Goal: Communication & Community: Ask a question

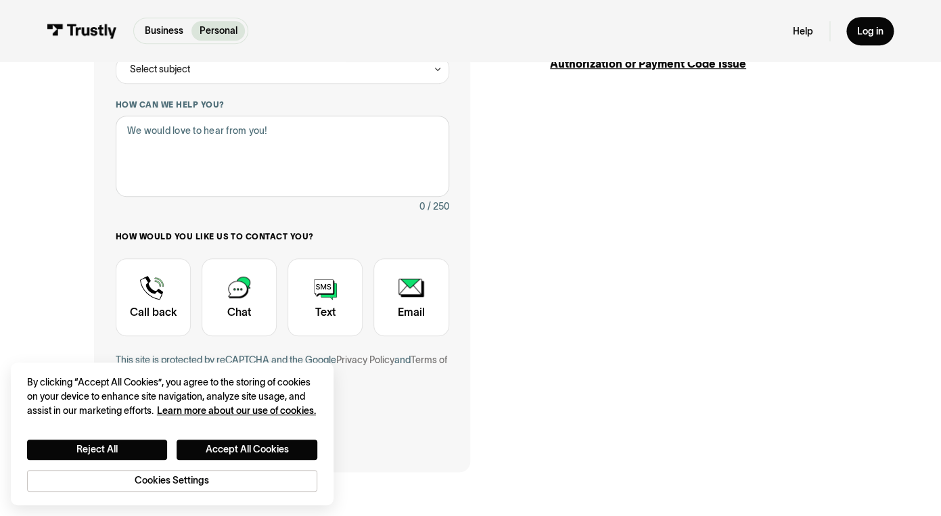
scroll to position [290, 0]
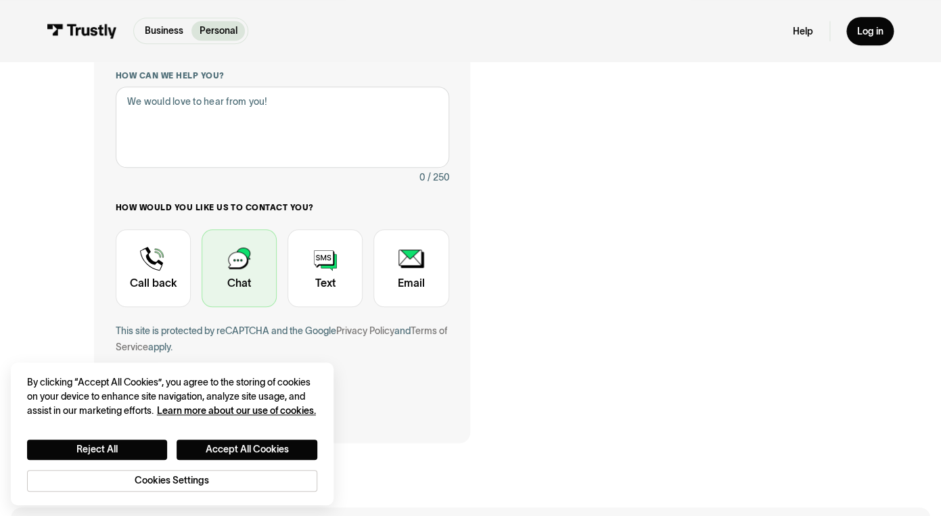
click at [220, 286] on div "Contact Trustly Support" at bounding box center [239, 268] width 75 height 78
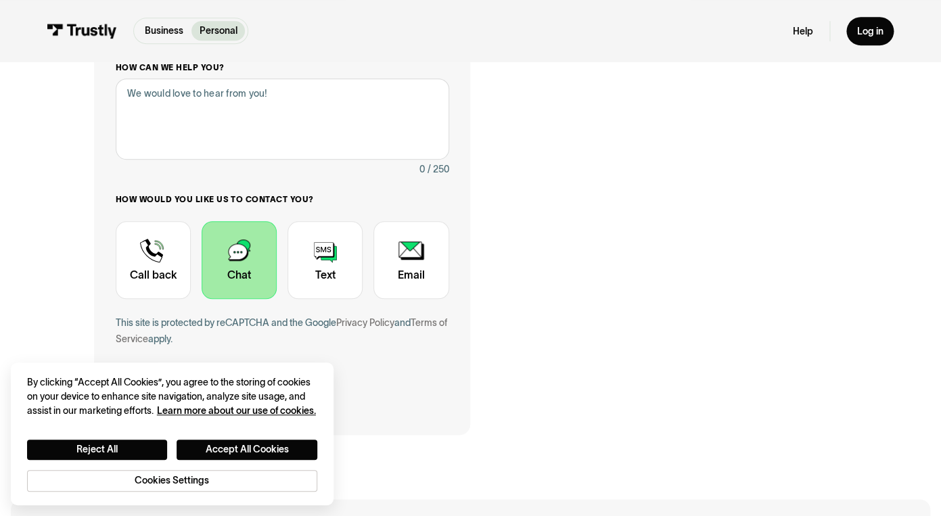
scroll to position [20, 0]
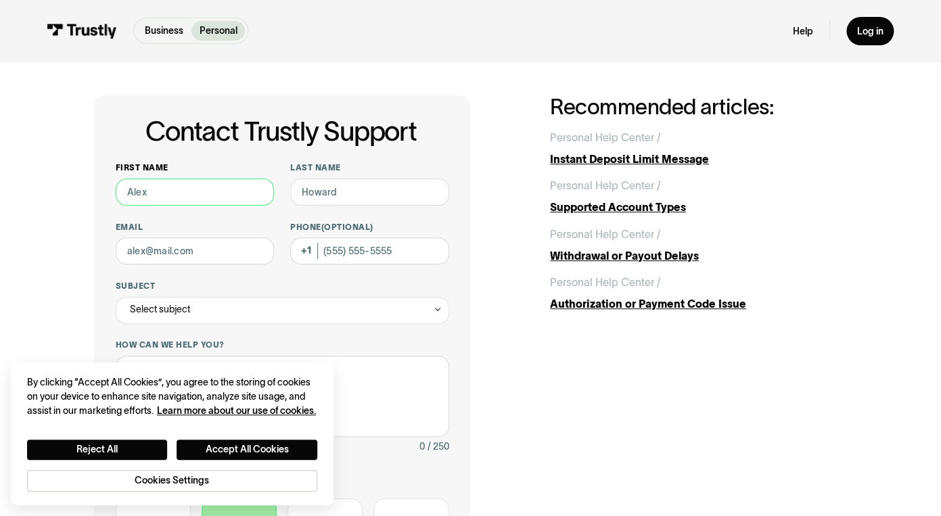
click at [214, 193] on input "First name" at bounding box center [195, 192] width 159 height 27
click at [196, 455] on button "Accept All Cookies" at bounding box center [247, 450] width 141 height 20
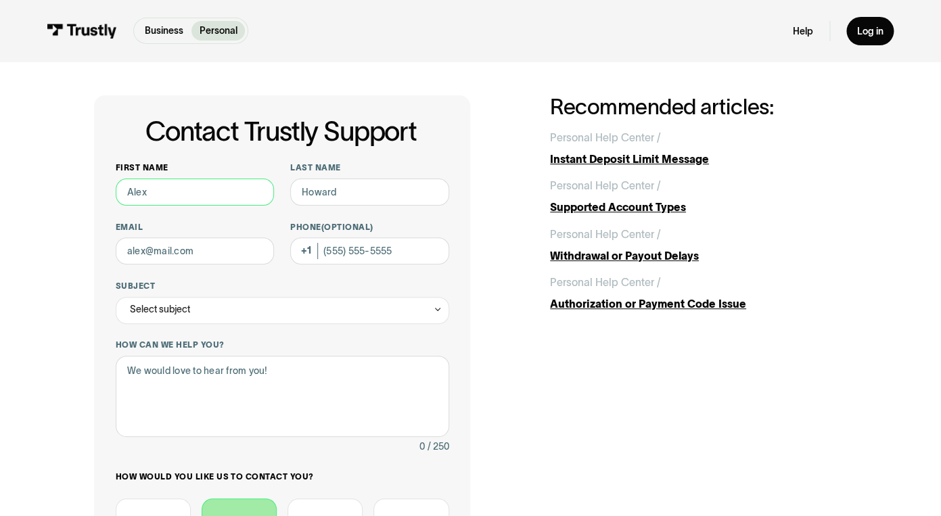
click at [171, 187] on input "First name" at bounding box center [195, 192] width 159 height 27
type input "[PERSON_NAME]"
click at [355, 263] on input "Phone (Optional)" at bounding box center [369, 250] width 159 height 27
type input "[PHONE_NUMBER]"
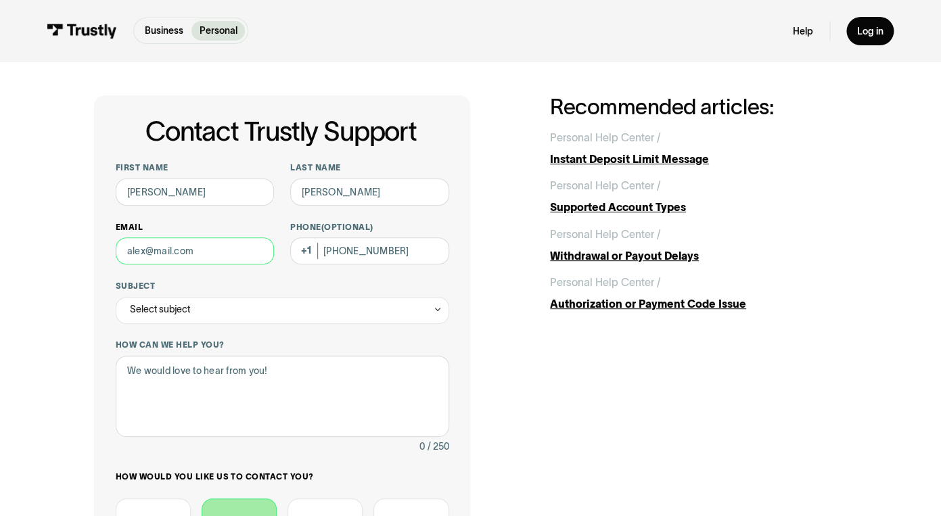
click at [178, 252] on input "Email" at bounding box center [195, 250] width 159 height 27
type input "[EMAIL_ADDRESS][DOMAIN_NAME]"
click at [168, 319] on div "Select subject" at bounding box center [283, 310] width 334 height 27
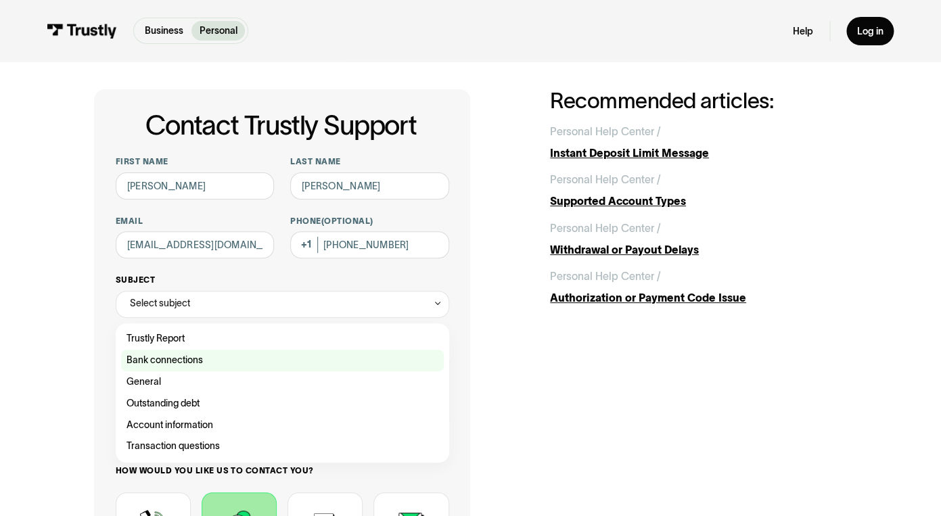
scroll to position [60, 0]
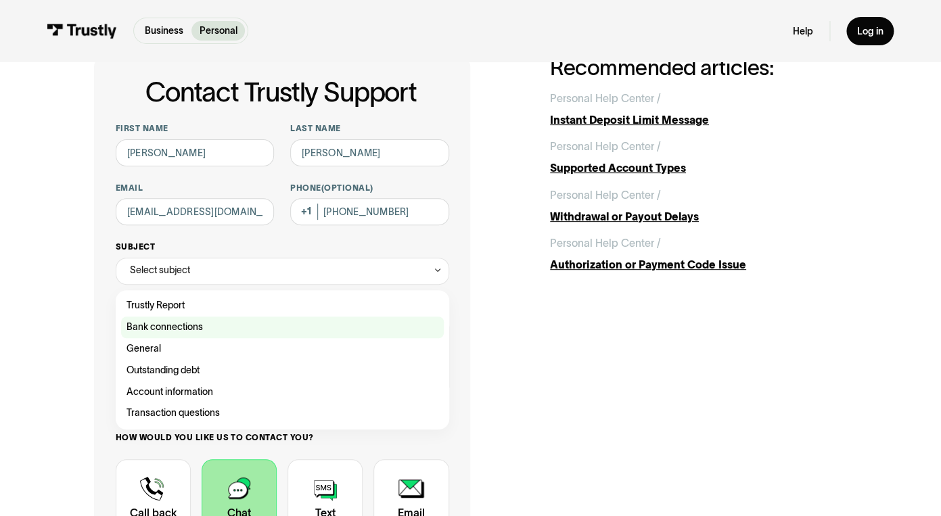
click at [217, 330] on div "Contact Trustly Support" at bounding box center [282, 328] width 323 height 22
type input "**********"
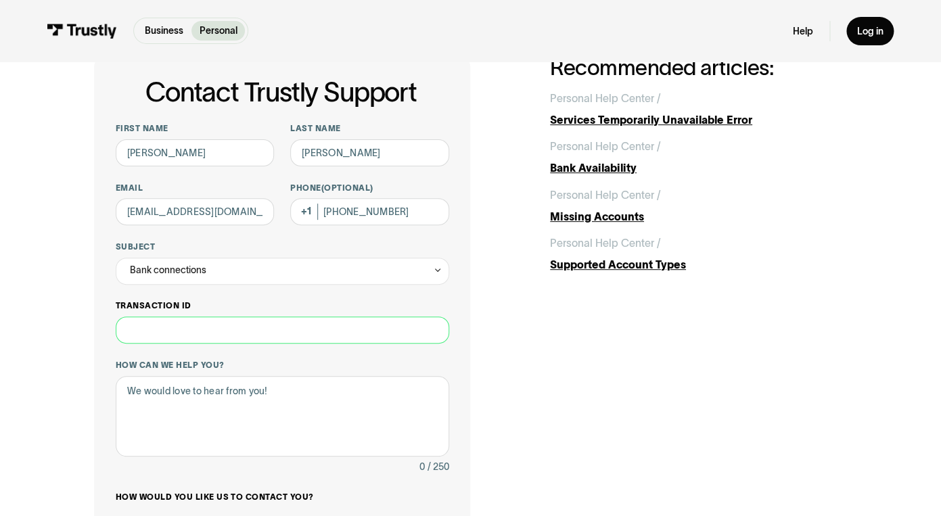
click at [266, 342] on input "Transaction ID" at bounding box center [283, 330] width 334 height 27
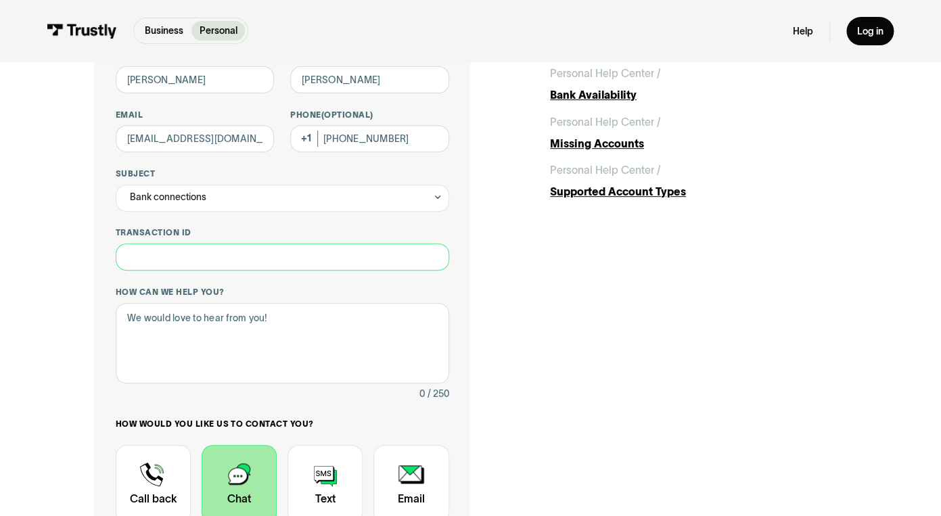
scroll to position [150, 0]
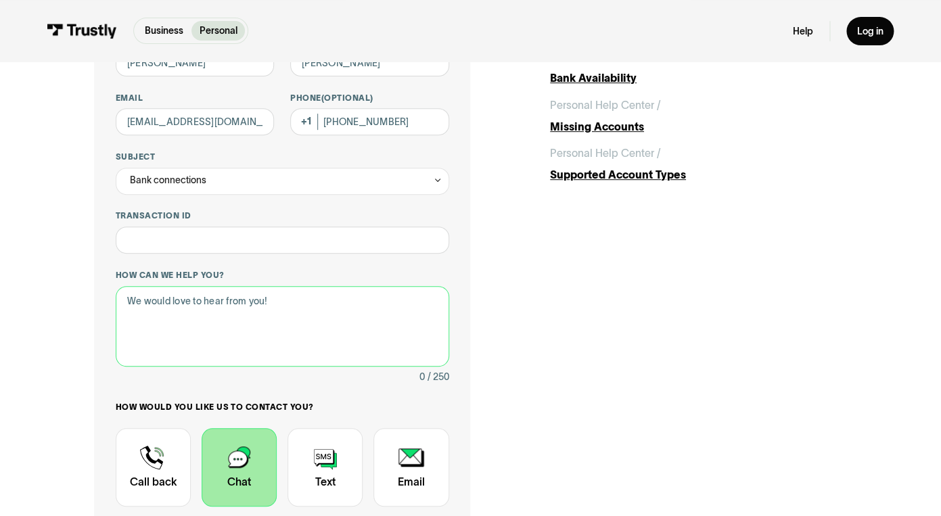
click at [264, 349] on textarea "How can we help you?" at bounding box center [283, 326] width 334 height 81
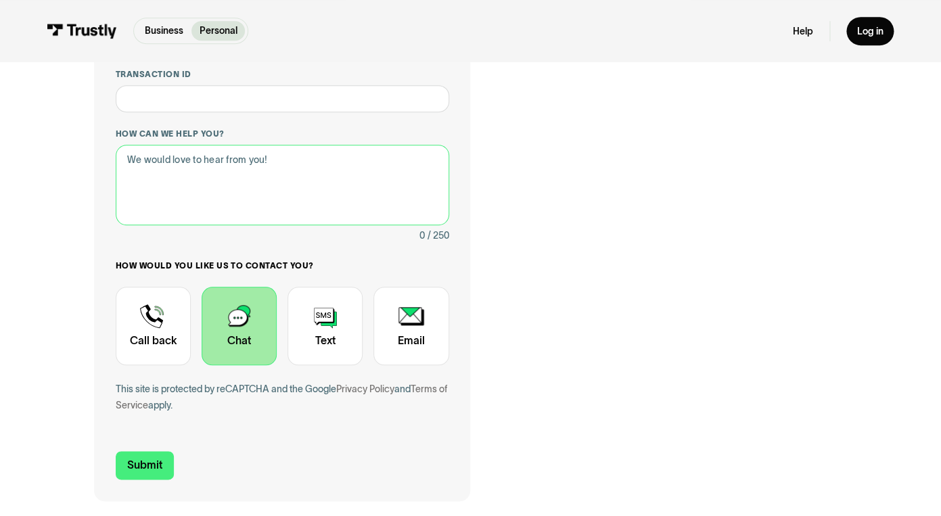
scroll to position [293, 0]
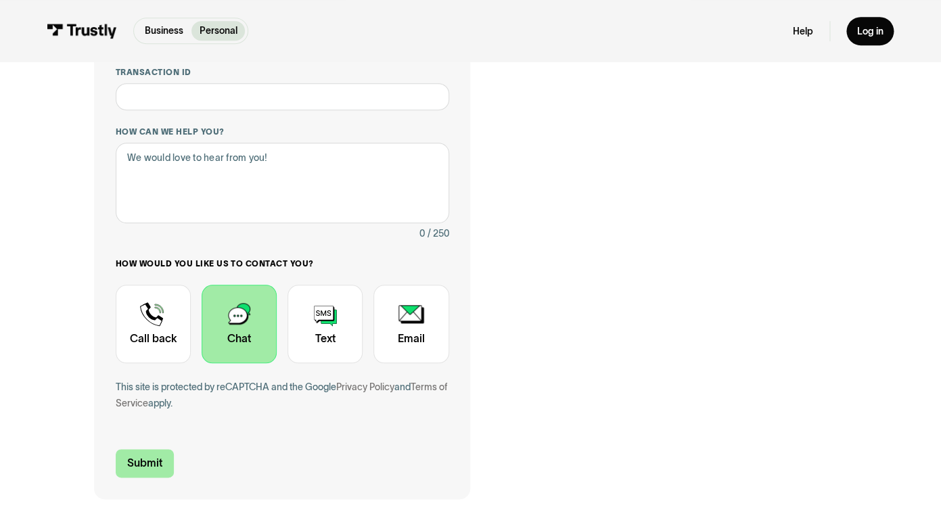
click at [149, 453] on input "Submit" at bounding box center [145, 463] width 58 height 28
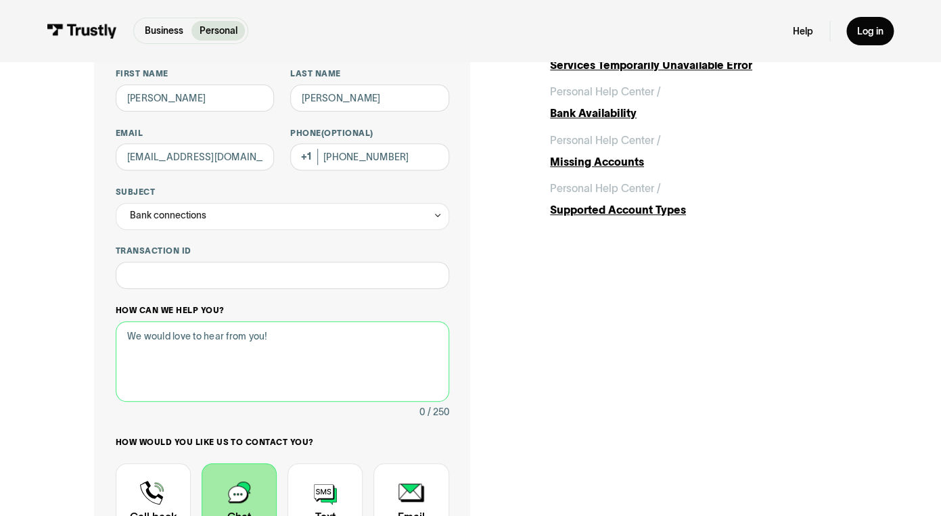
scroll to position [109, 0]
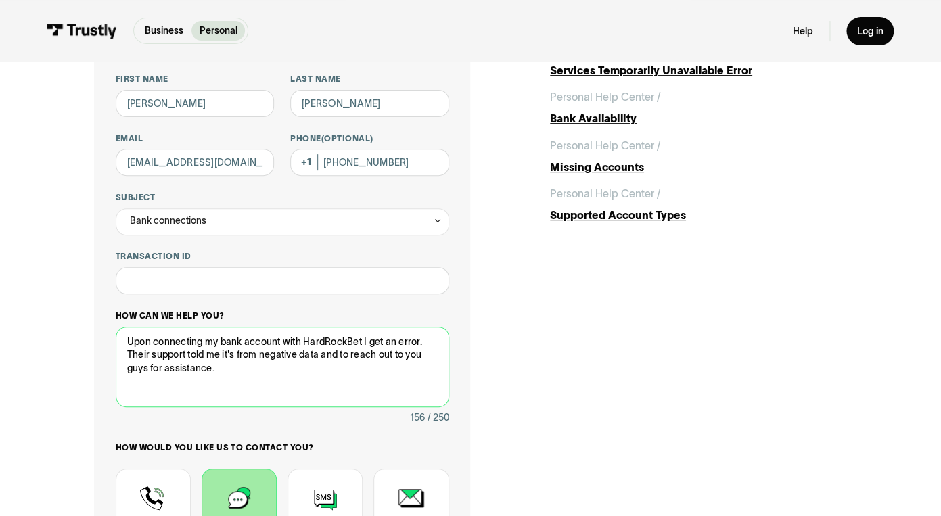
click at [294, 368] on textarea "Upon connecting my bank account with HardRockBet I get an error. Their support …" at bounding box center [283, 367] width 334 height 81
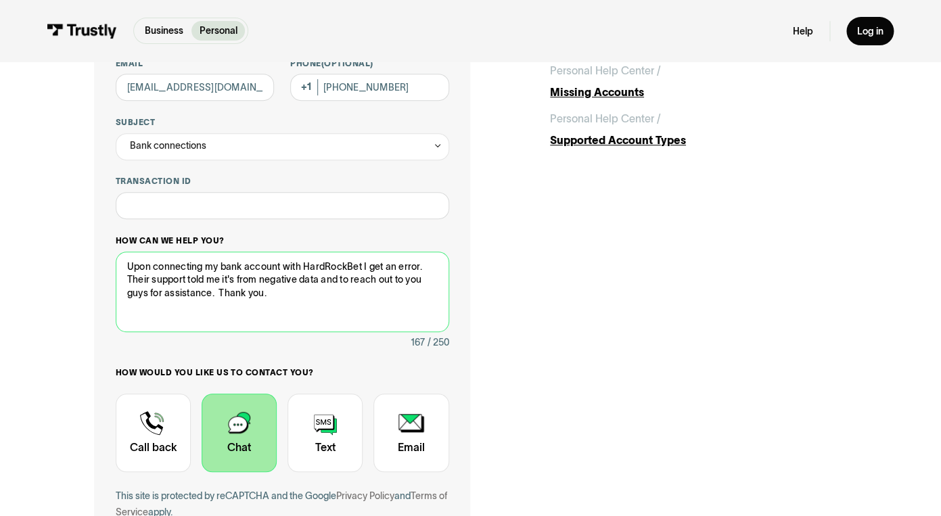
click at [220, 297] on textarea "Upon connecting my bank account with HardRockBet I get an error. Their support …" at bounding box center [283, 292] width 334 height 81
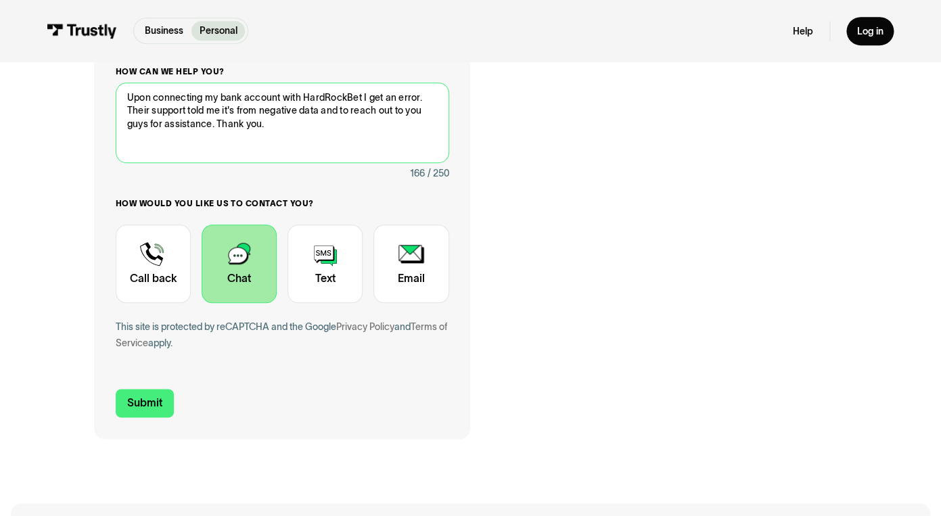
scroll to position [356, 0]
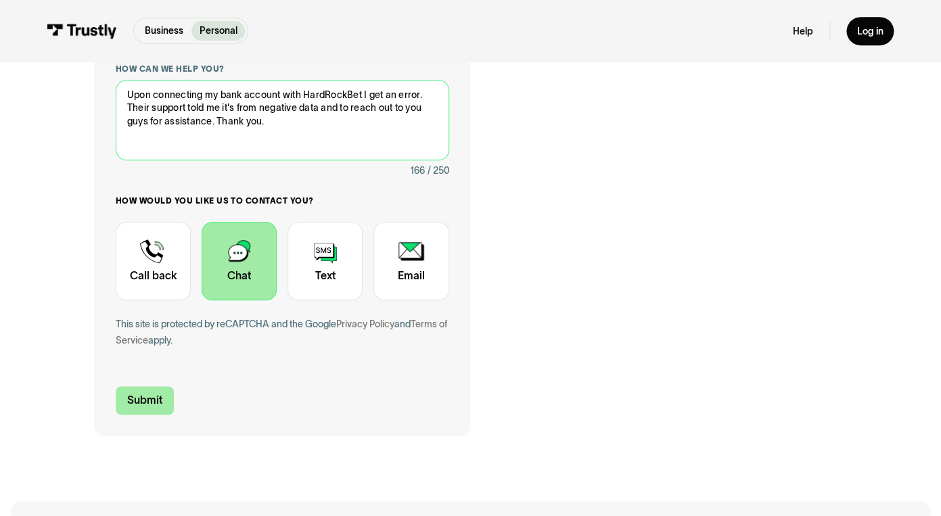
type textarea "Upon connecting my bank account with HardRockBet I get an error. Their support …"
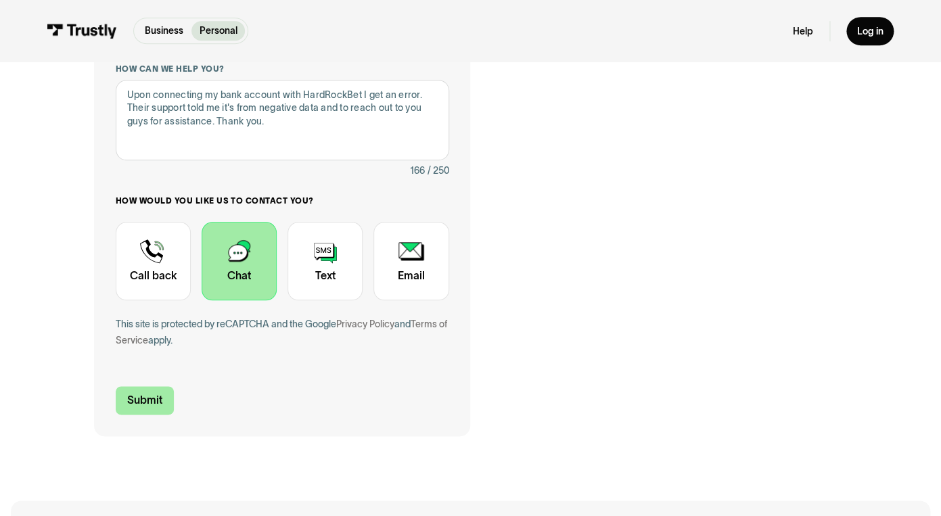
click at [165, 406] on input "Submit" at bounding box center [145, 400] width 58 height 28
type input "[PHONE_NUMBER]"
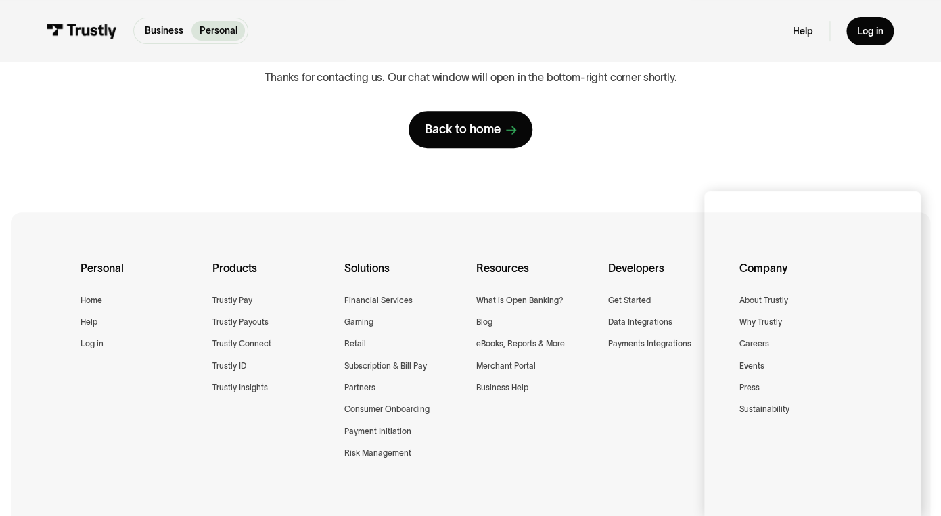
scroll to position [182, 0]
